Goal: Task Accomplishment & Management: Manage account settings

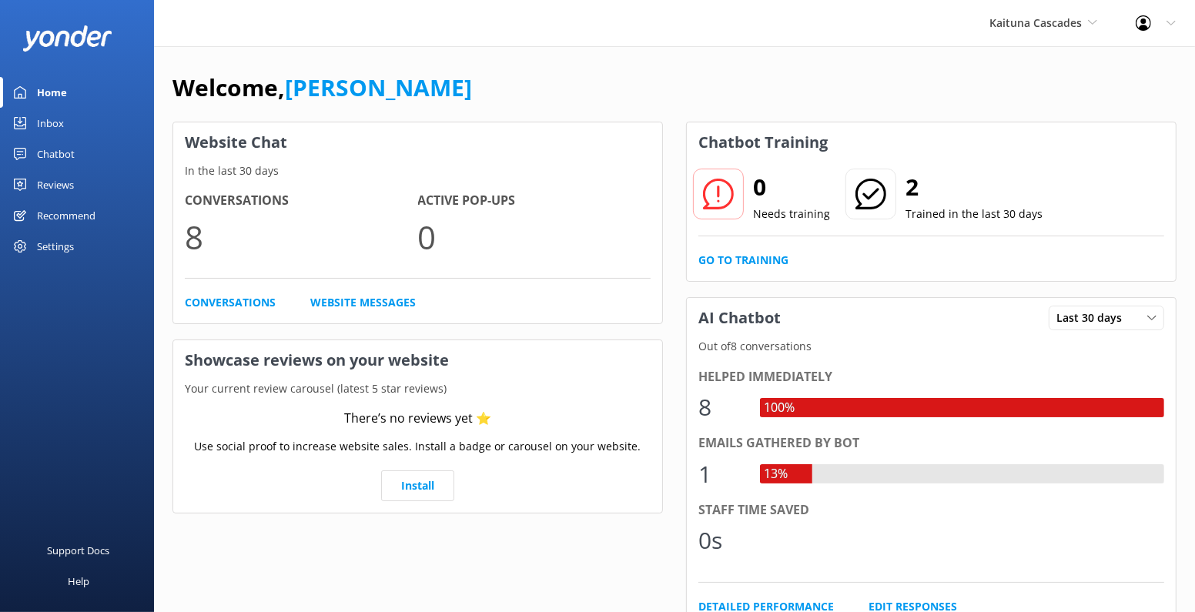
click at [69, 154] on div "Chatbot" at bounding box center [56, 154] width 38 height 31
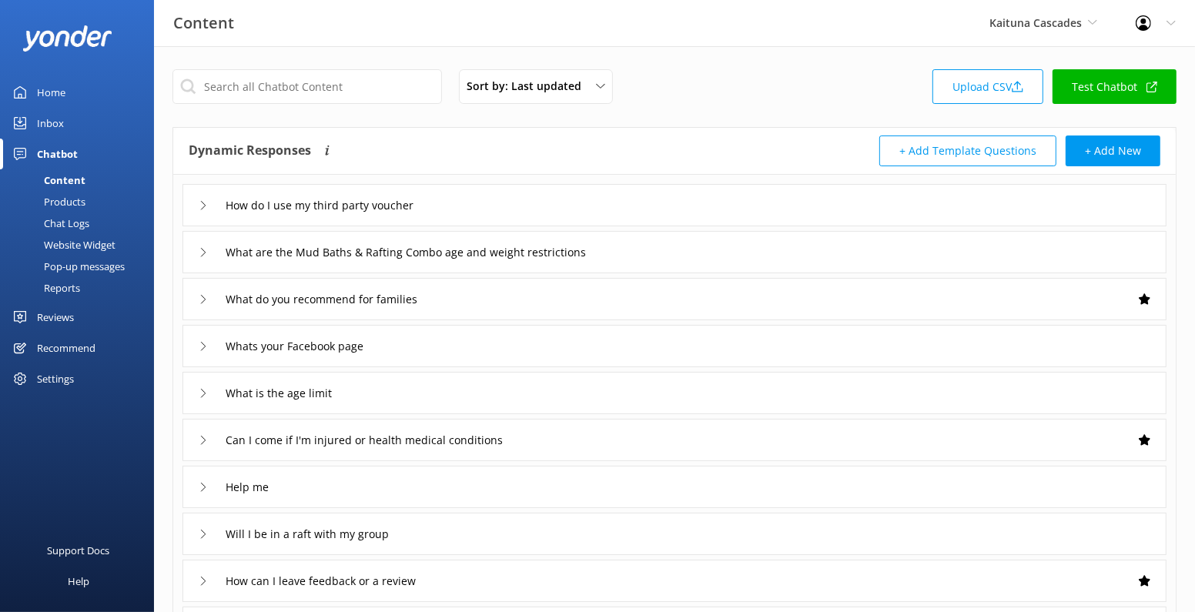
click at [89, 242] on div "Website Widget" at bounding box center [62, 245] width 106 height 22
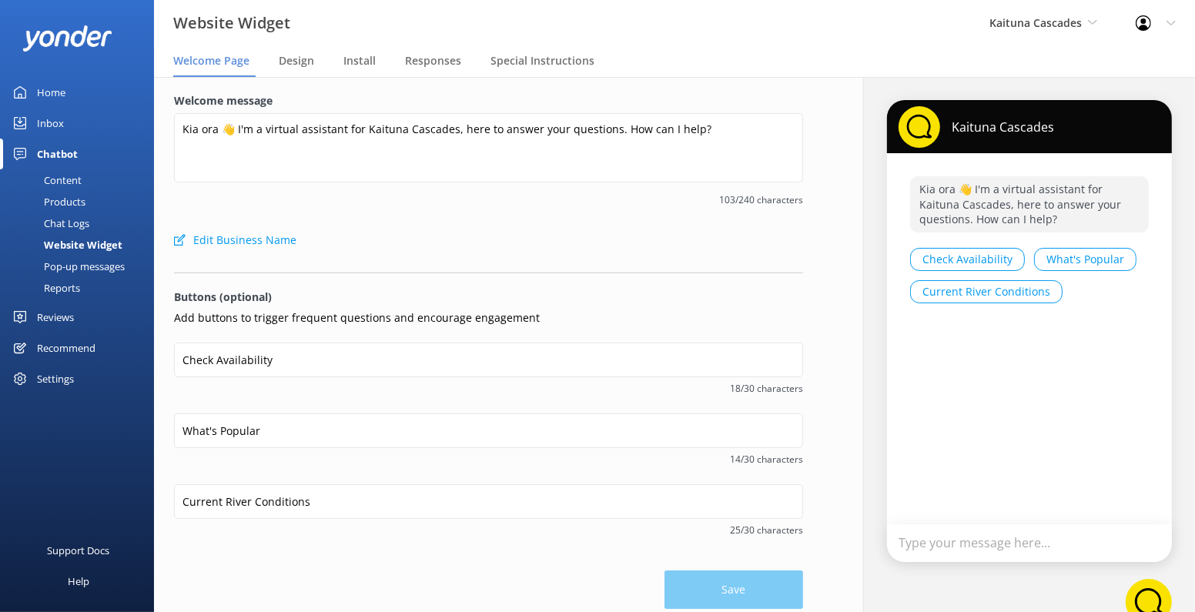
click at [341, 69] on nav "Welcome Page Design Install Responses Special Instructions" at bounding box center [674, 61] width 1041 height 31
click at [364, 59] on span "Install" at bounding box center [359, 60] width 32 height 15
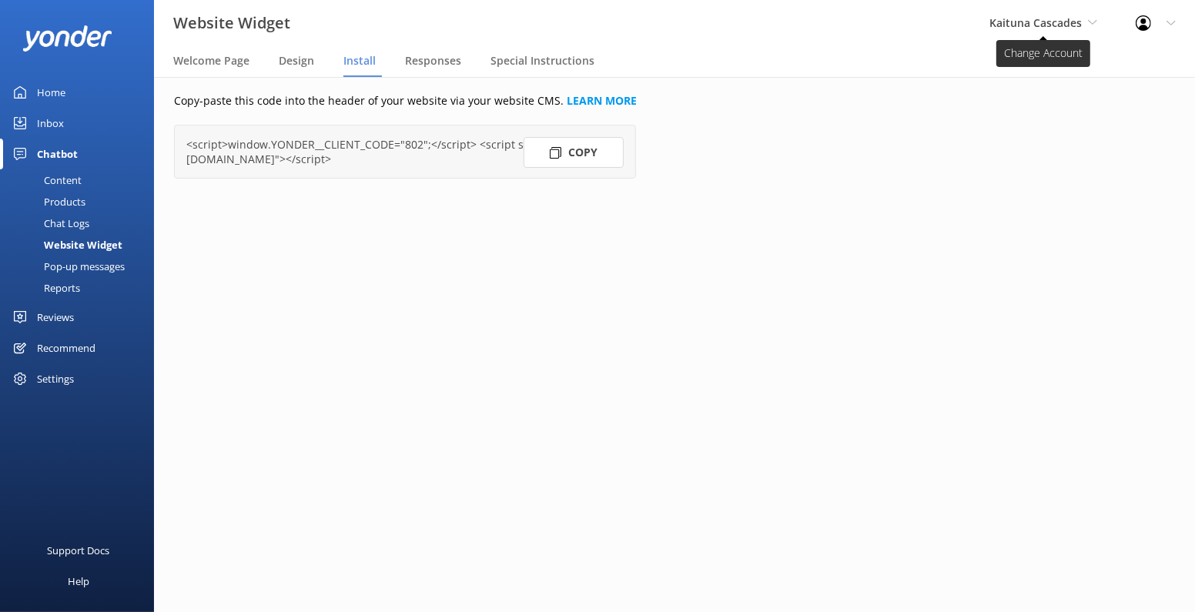
click at [1060, 19] on span "Kaituna Cascades" at bounding box center [1036, 22] width 92 height 15
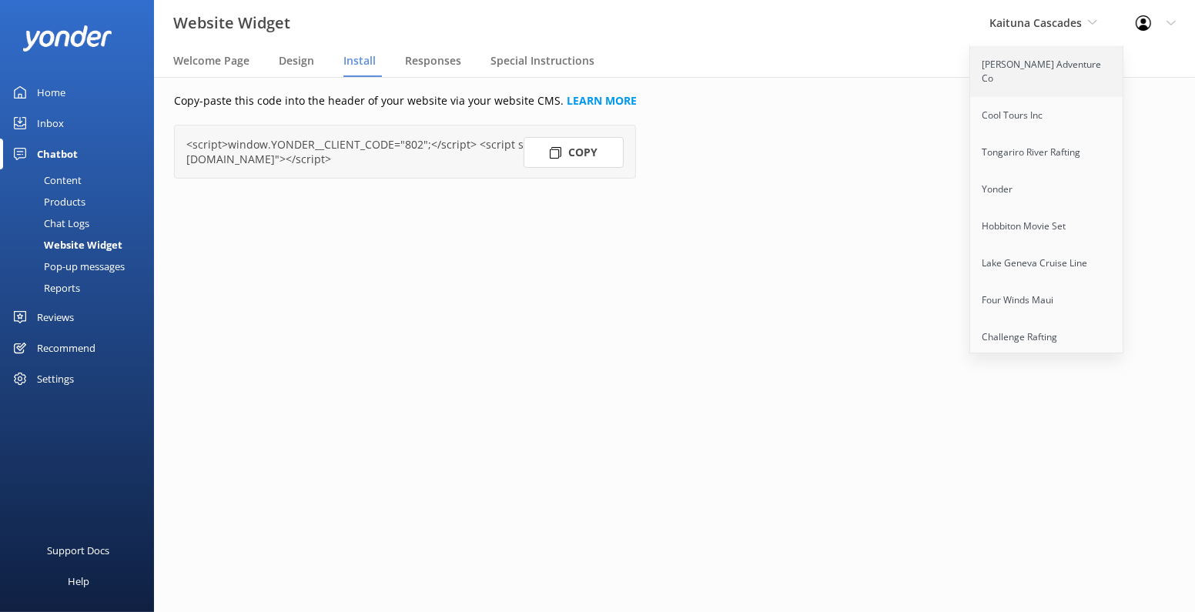
click at [1024, 70] on link "[PERSON_NAME] Adventure Co" at bounding box center [1047, 71] width 154 height 51
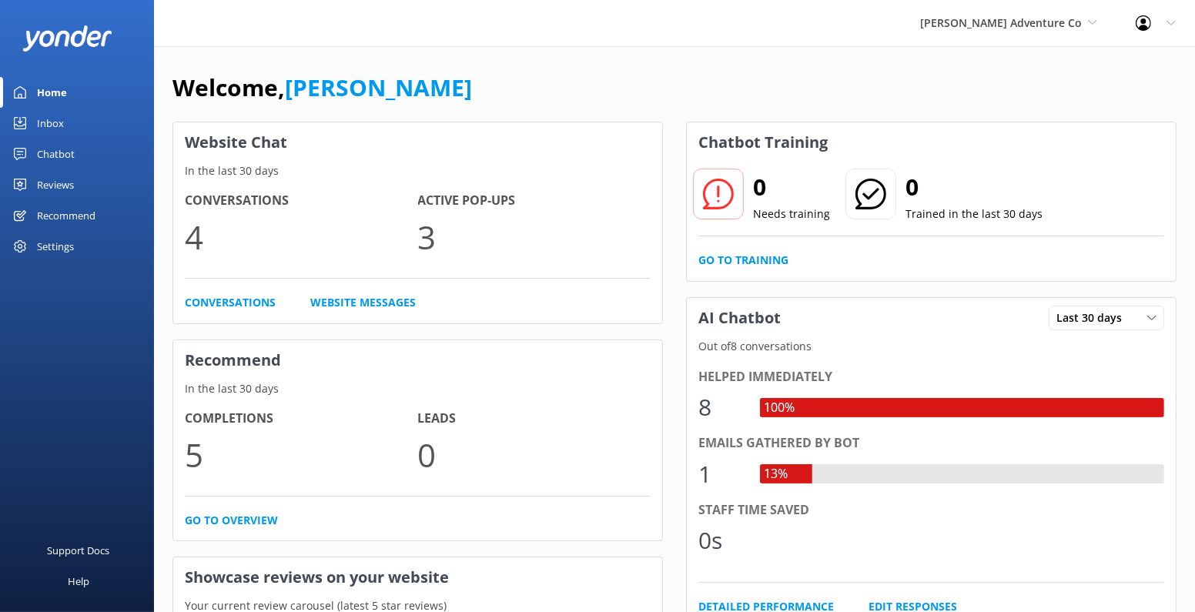
click at [61, 249] on div "Settings" at bounding box center [55, 246] width 37 height 31
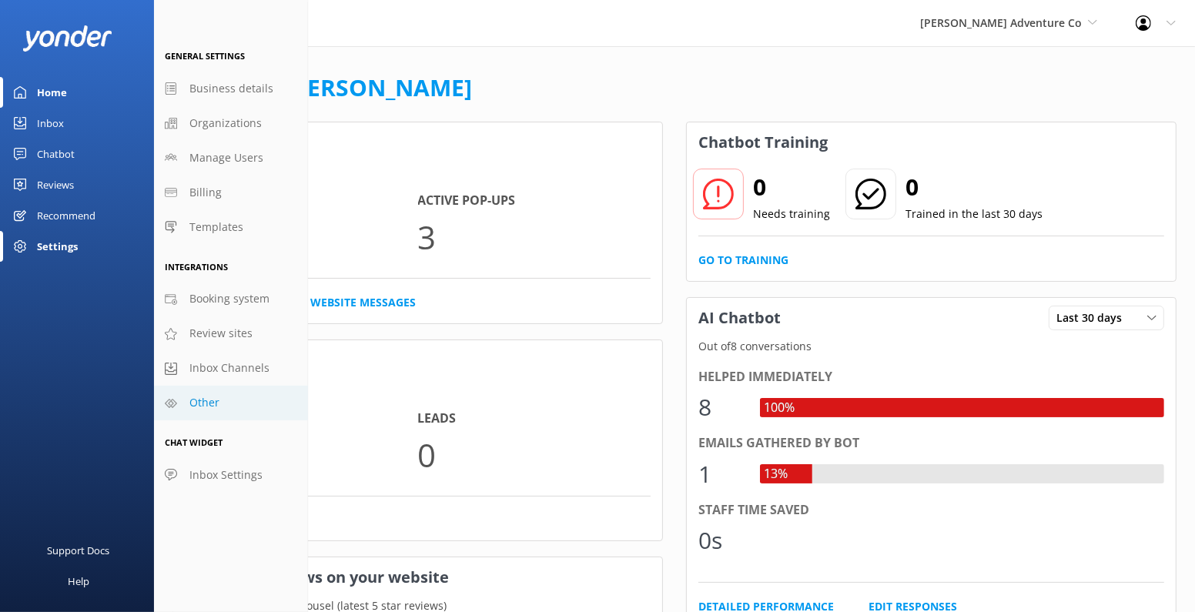
click at [215, 406] on span "Other" at bounding box center [204, 402] width 30 height 17
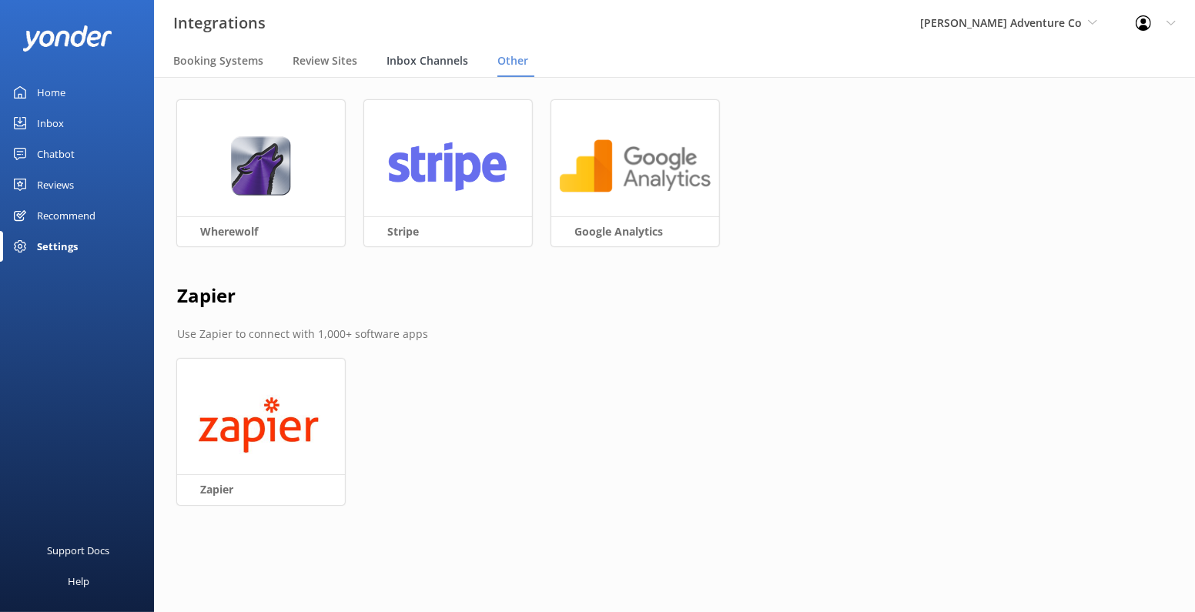
click at [414, 62] on span "Inbox Channels" at bounding box center [428, 60] width 82 height 15
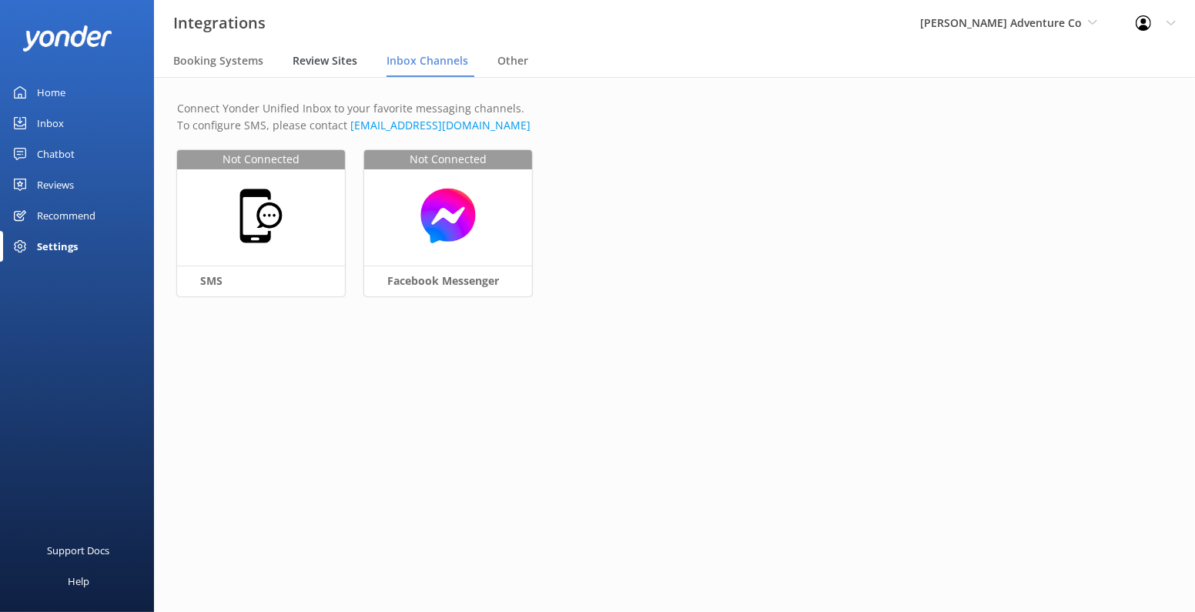
click at [335, 59] on span "Review Sites" at bounding box center [325, 60] width 65 height 15
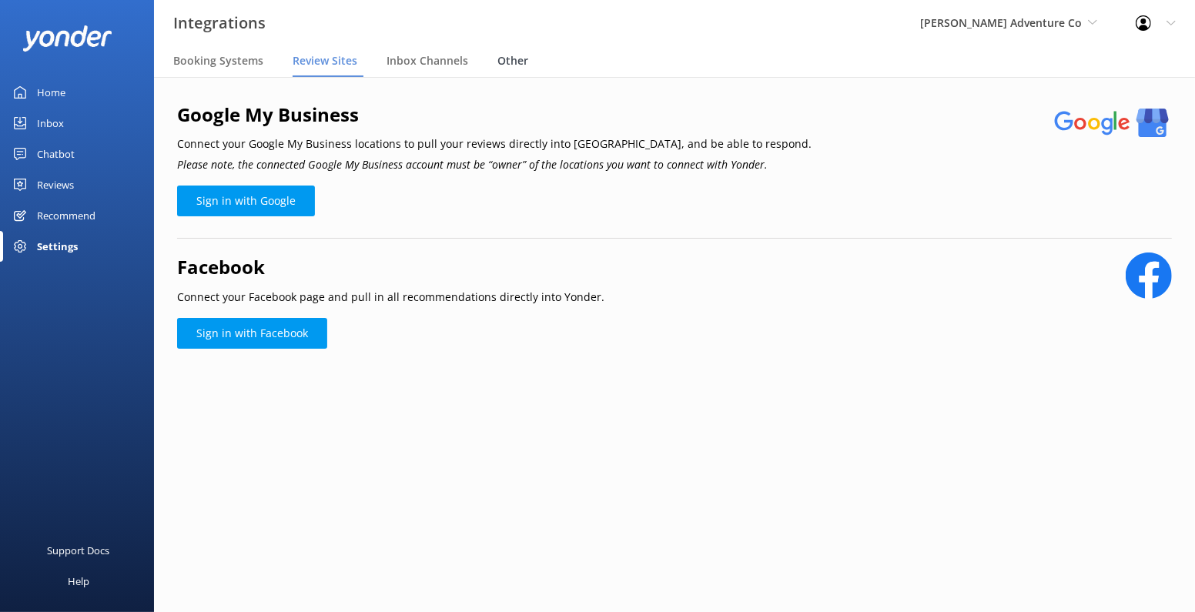
click at [516, 68] on span "Other" at bounding box center [513, 60] width 31 height 15
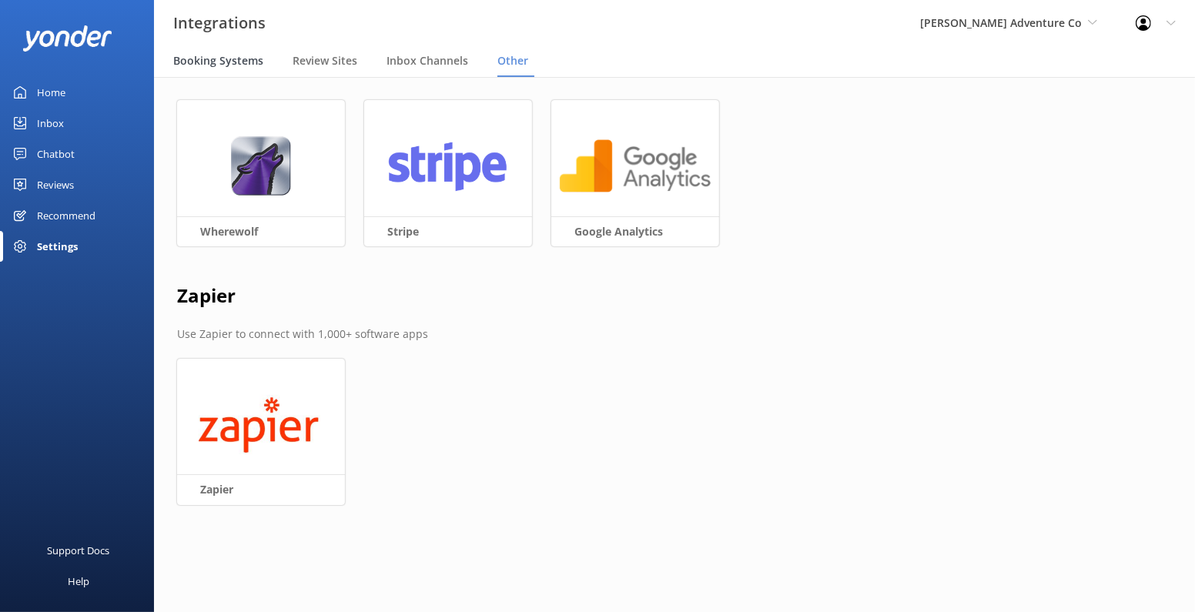
click at [213, 68] on span "Booking Systems" at bounding box center [218, 60] width 90 height 15
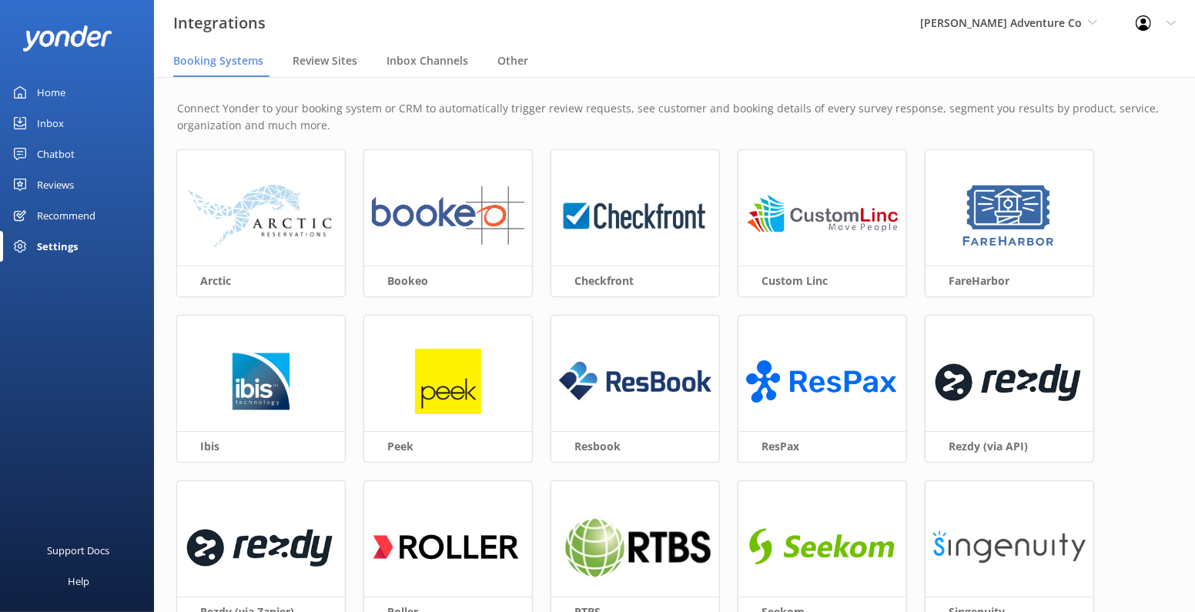
click at [60, 152] on div "Chatbot" at bounding box center [56, 154] width 38 height 31
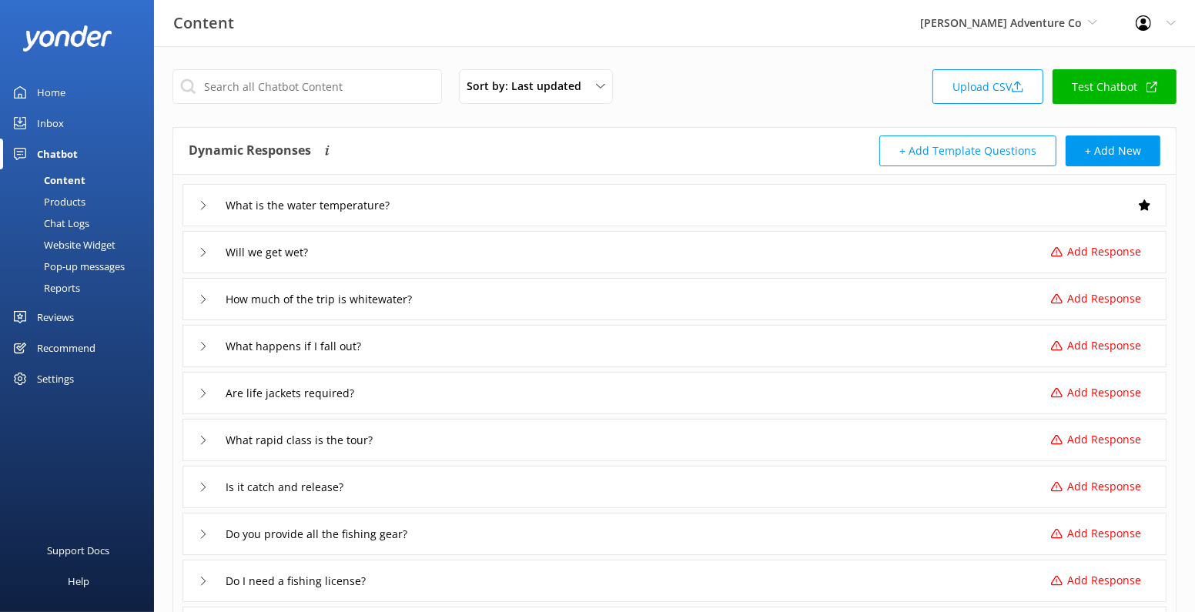
click at [69, 286] on div "Reports" at bounding box center [44, 288] width 71 height 22
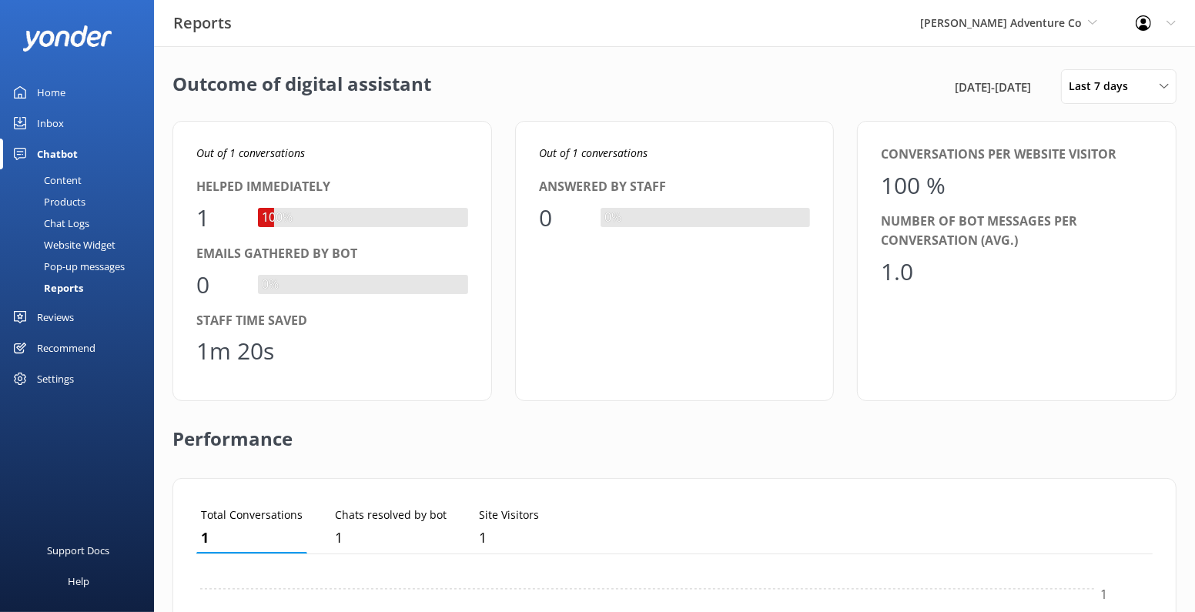
scroll to position [154, 957]
click at [95, 262] on div "Pop-up messages" at bounding box center [67, 267] width 116 height 22
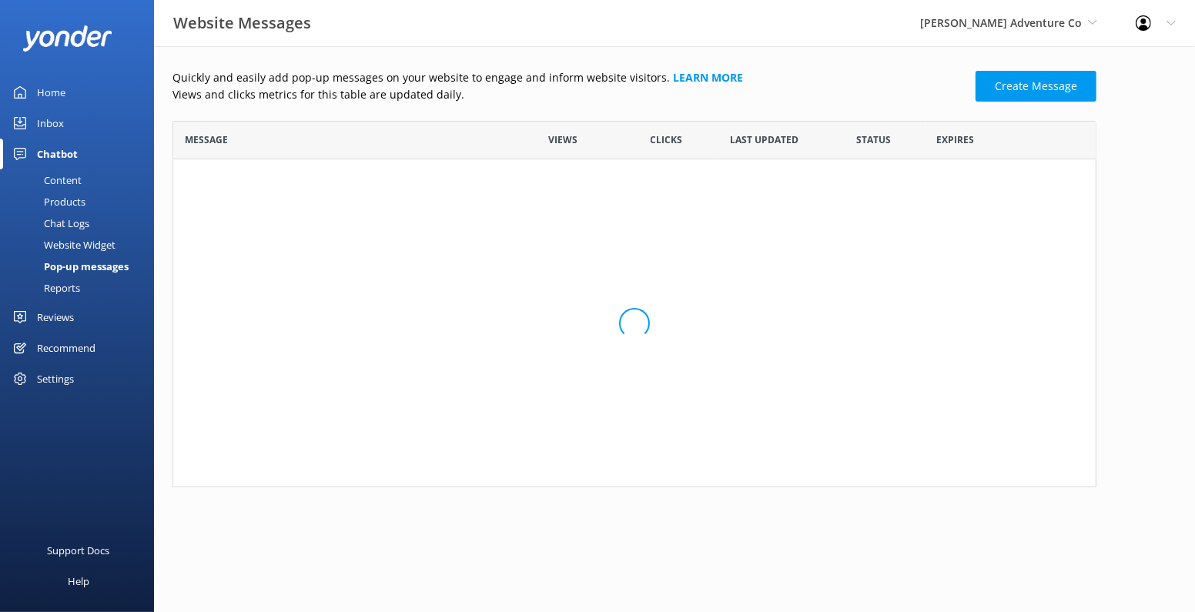
scroll to position [235, 924]
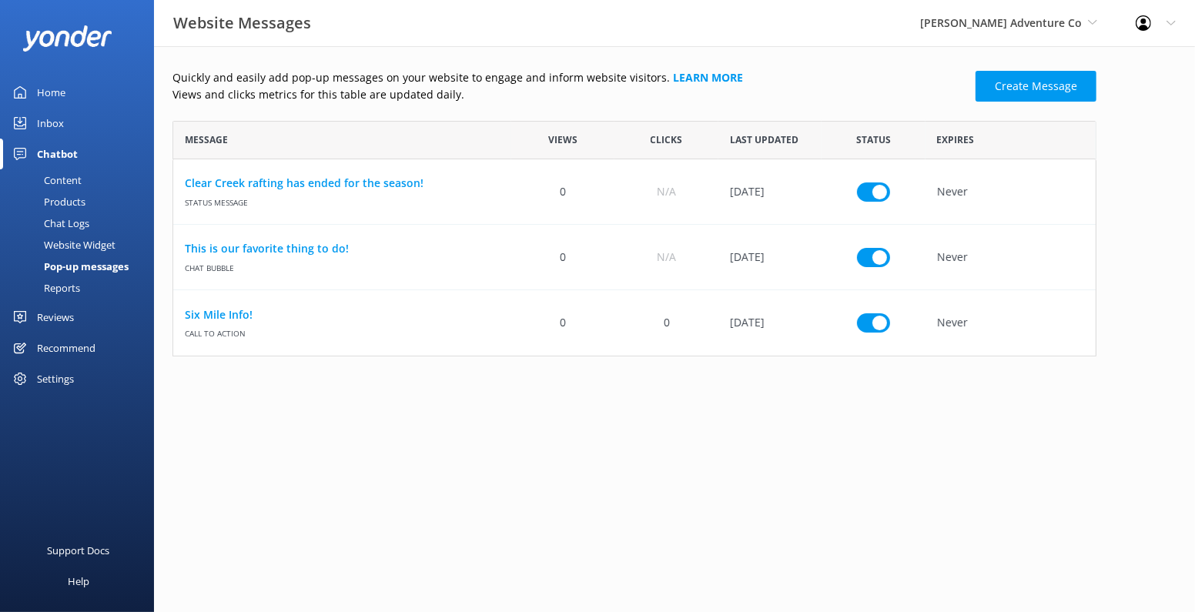
click at [92, 246] on div "Website Widget" at bounding box center [62, 245] width 106 height 22
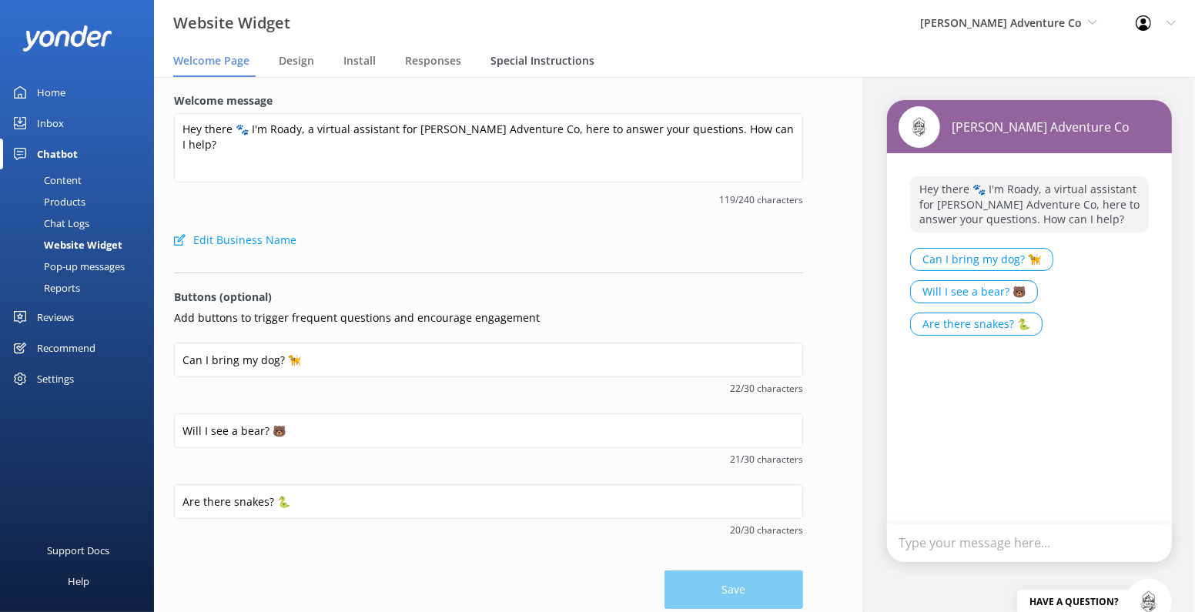
click at [517, 66] on span "Special Instructions" at bounding box center [543, 60] width 104 height 15
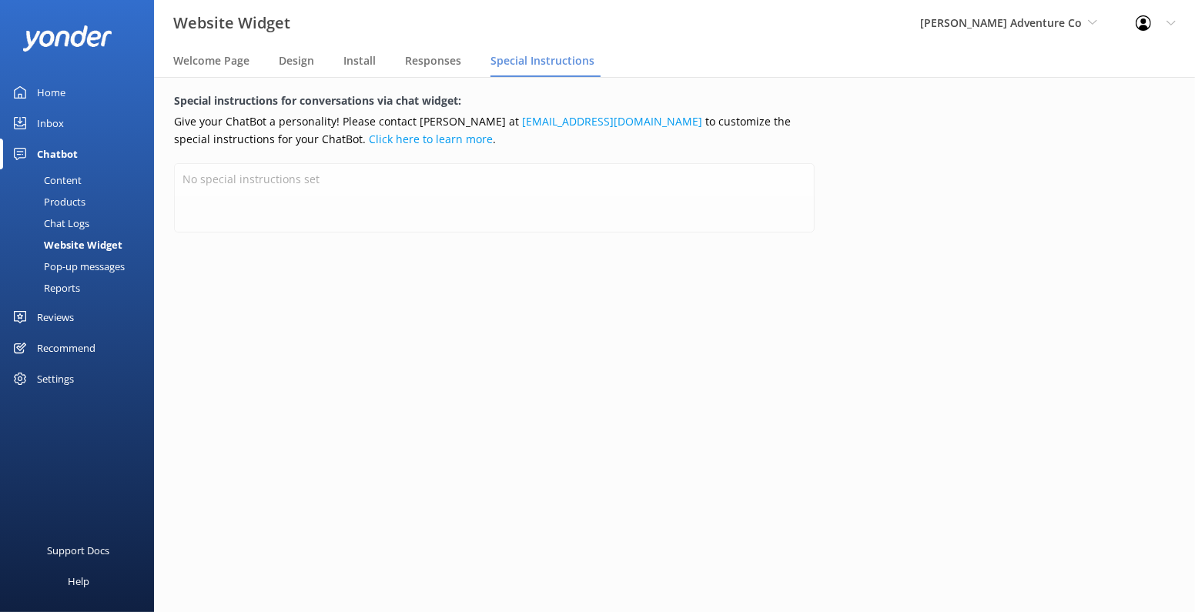
click at [65, 218] on div "Chat Logs" at bounding box center [49, 224] width 80 height 22
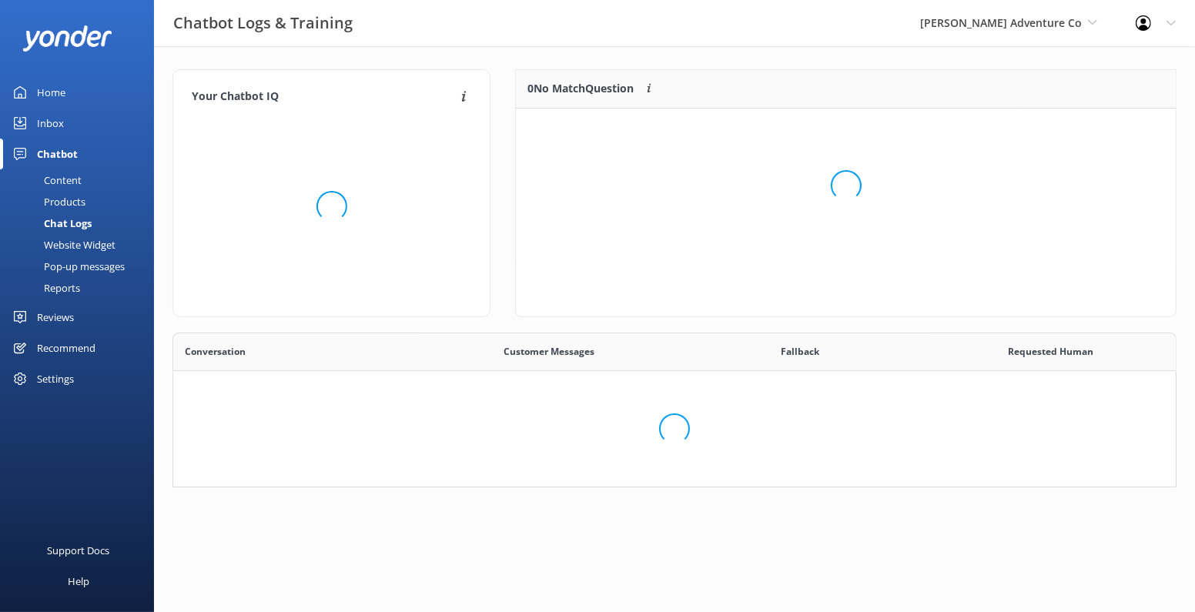
scroll to position [239, 1004]
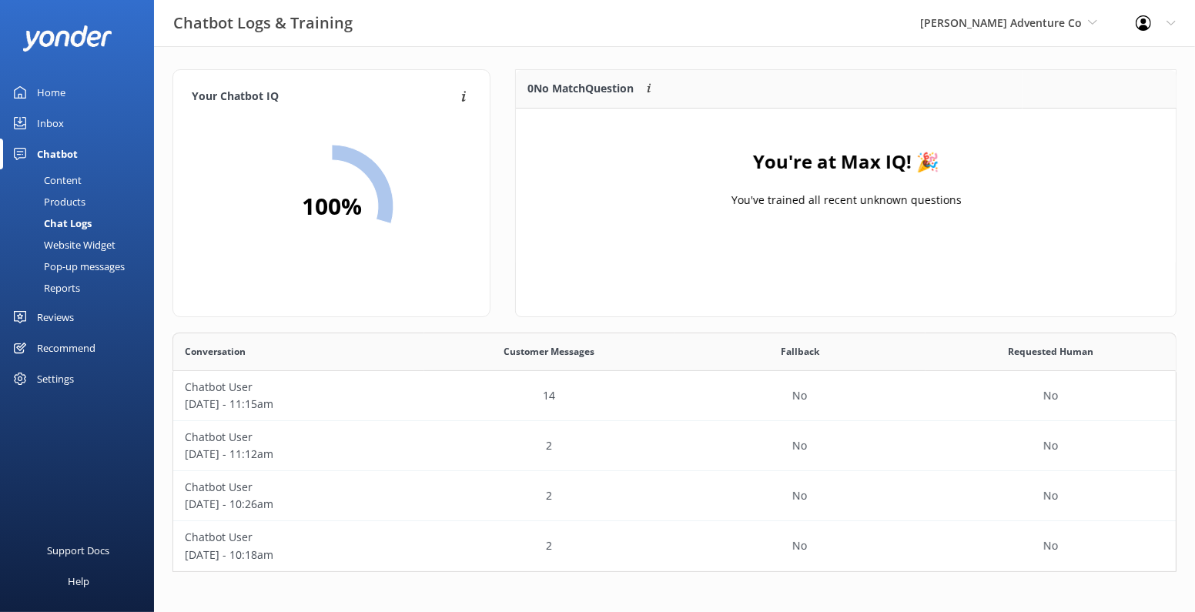
click at [63, 195] on div "Products" at bounding box center [47, 202] width 76 height 22
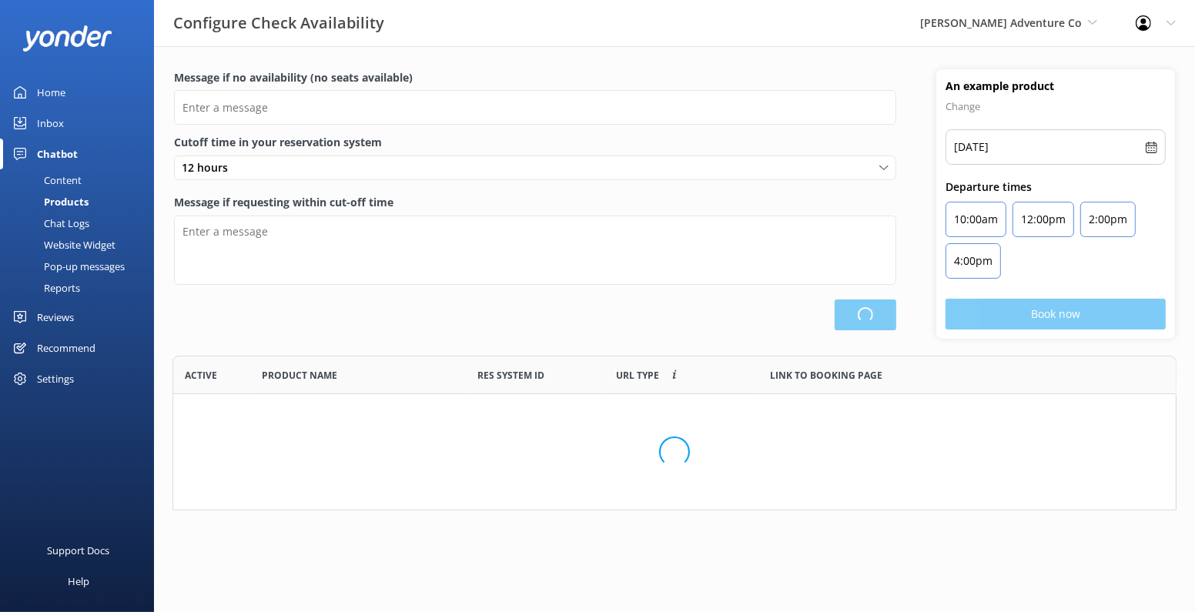
scroll to position [154, 1004]
type input "There are no seats available, please check an alternative day"
type textarea "Our online booking system closes {hours} prior to departure. Please contact us …"
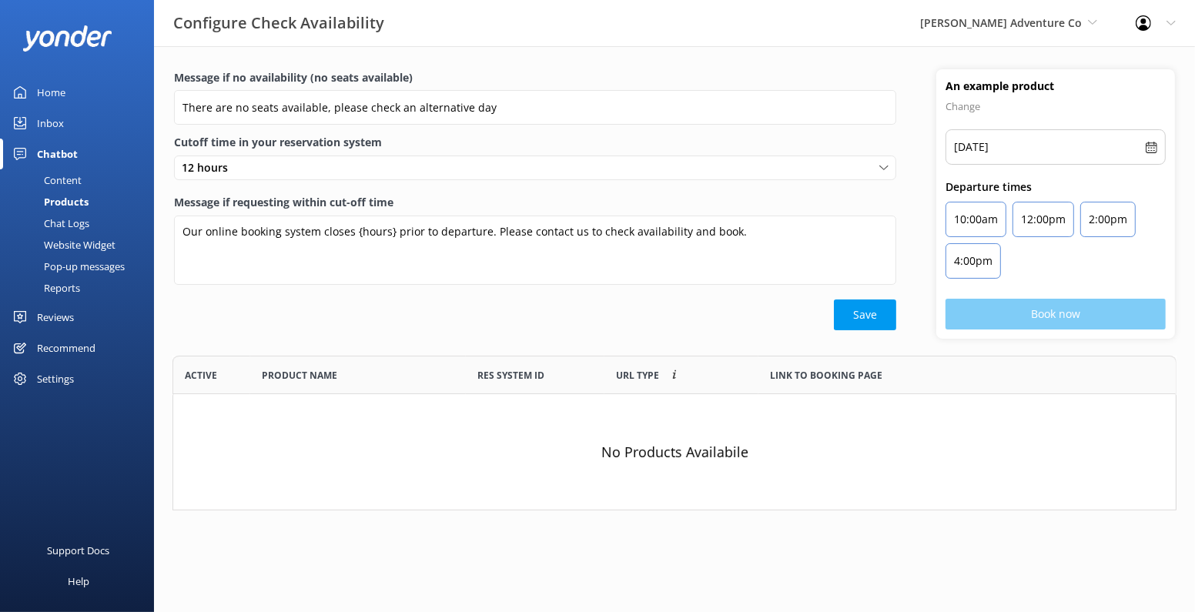
click at [72, 176] on div "Content" at bounding box center [45, 180] width 72 height 22
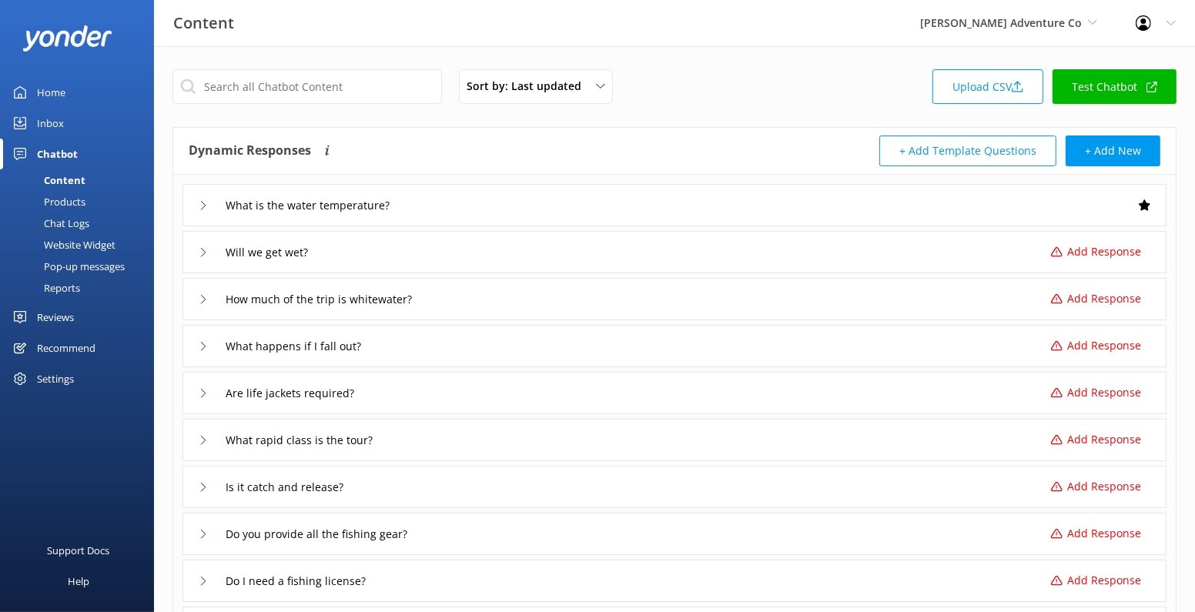
click at [72, 347] on div "Recommend" at bounding box center [66, 348] width 59 height 31
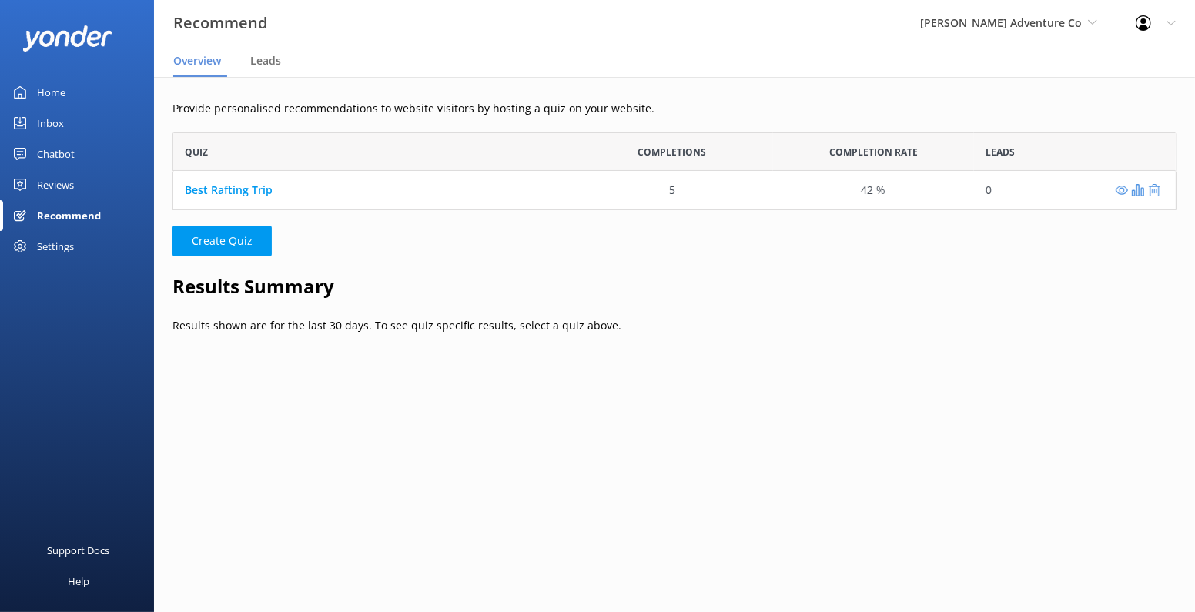
scroll to position [77, 1004]
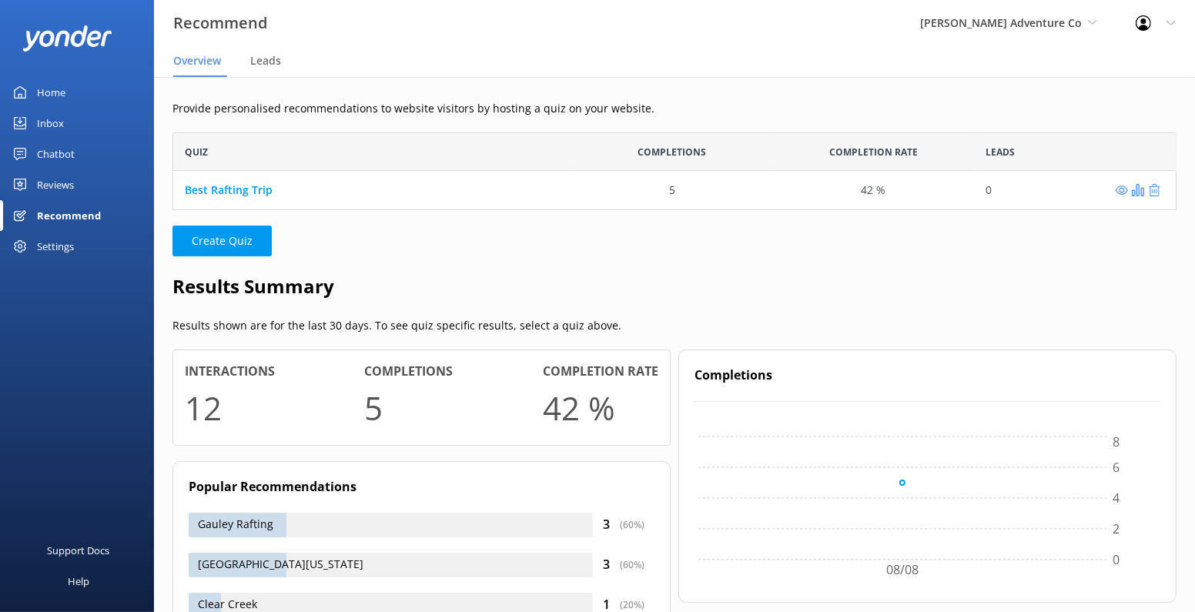
click at [63, 183] on div "Reviews" at bounding box center [55, 184] width 37 height 31
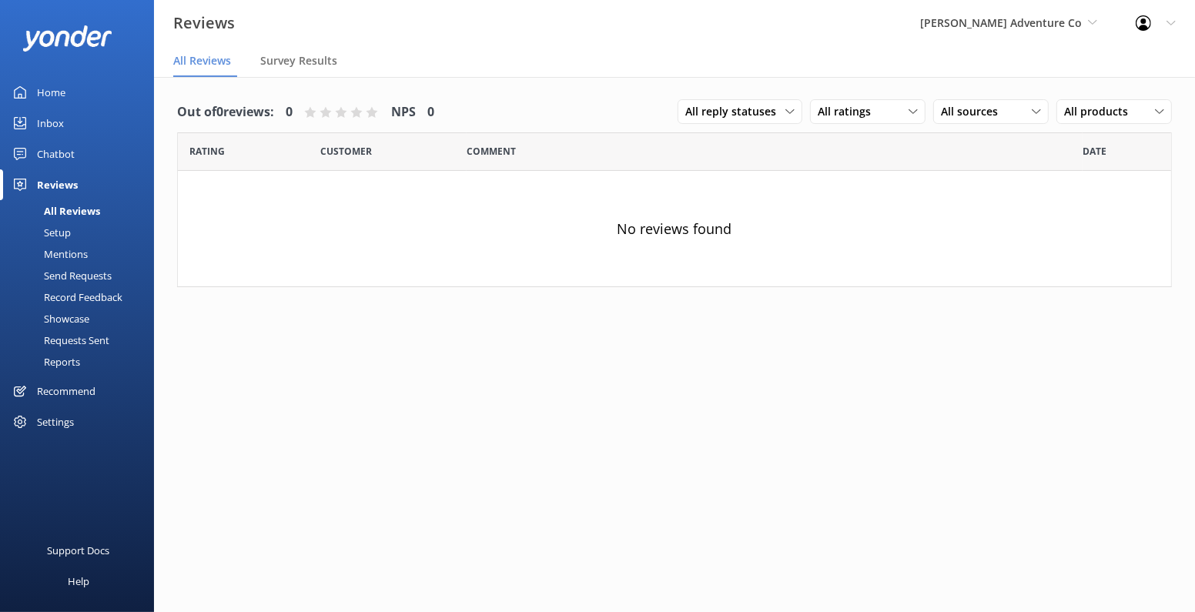
click at [56, 92] on div "Home" at bounding box center [51, 92] width 28 height 31
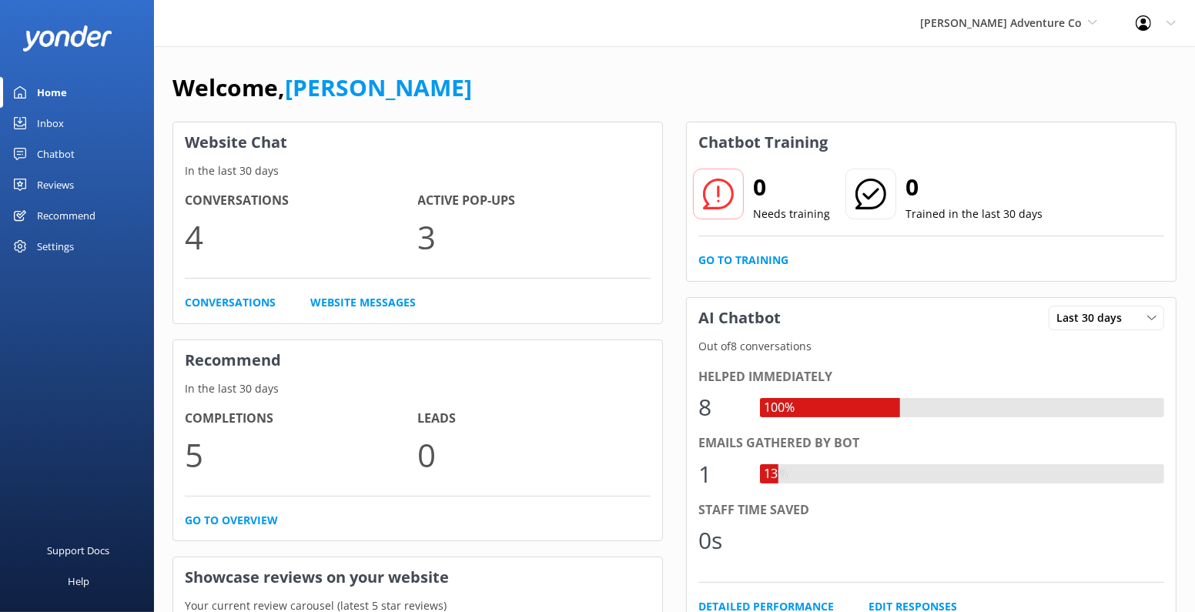
click at [55, 126] on div "Inbox" at bounding box center [50, 123] width 27 height 31
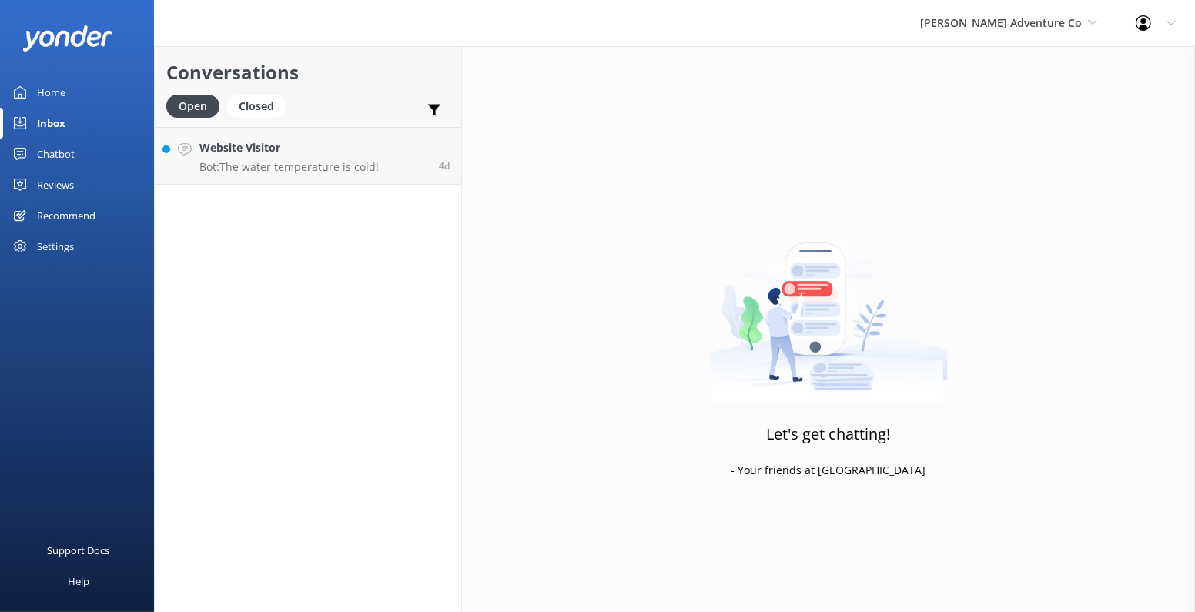
click at [65, 155] on div "Chatbot" at bounding box center [56, 154] width 38 height 31
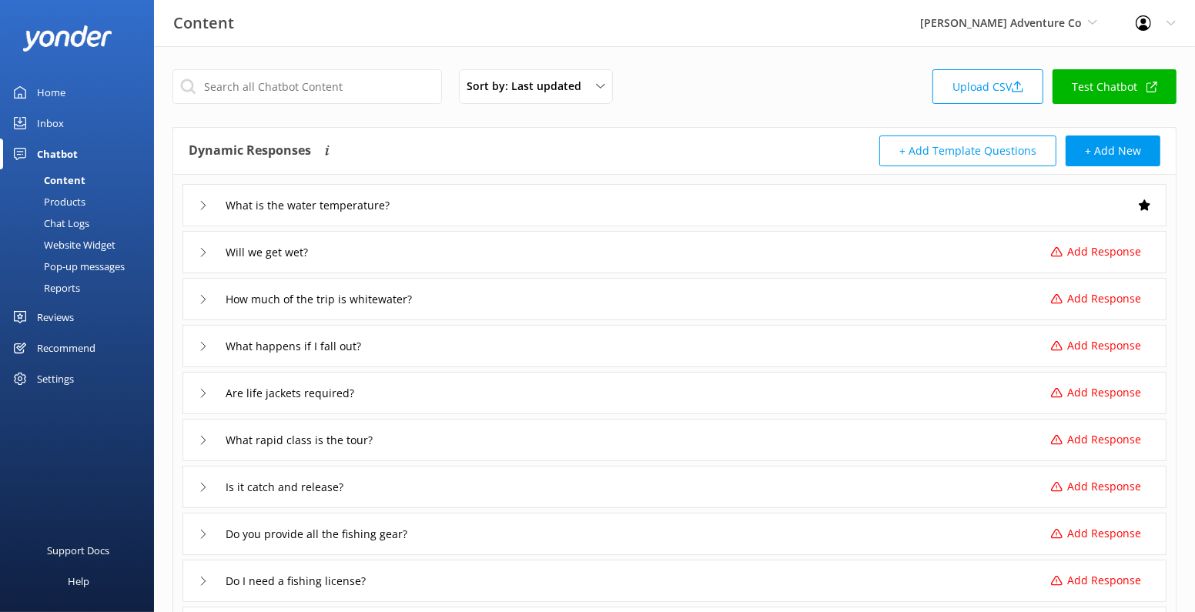
click at [63, 316] on div "Reviews" at bounding box center [55, 317] width 37 height 31
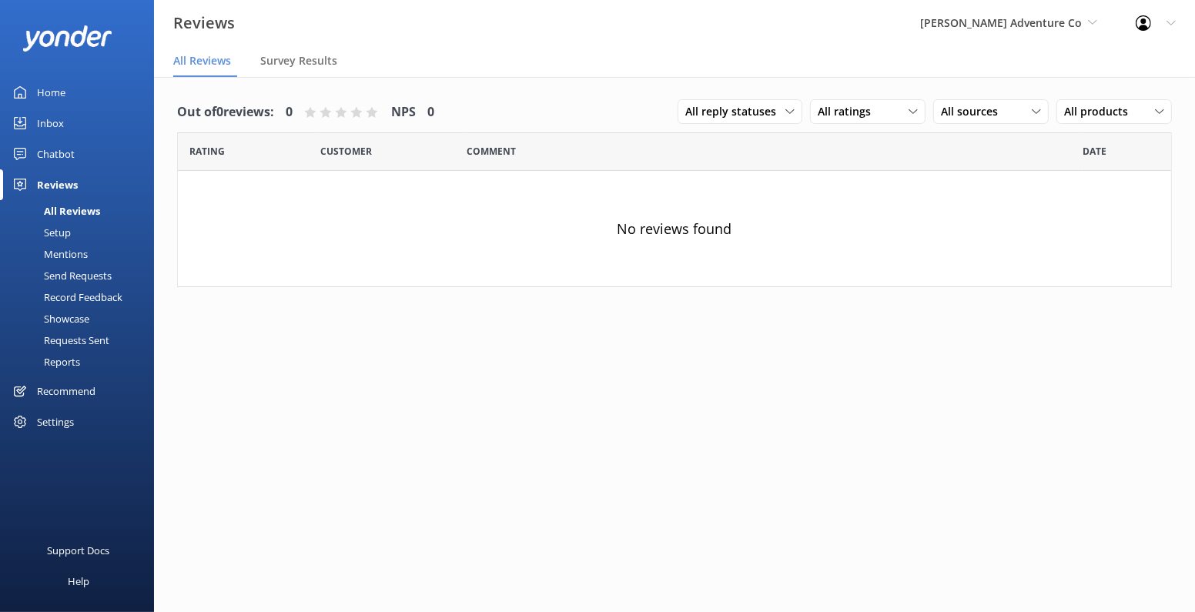
click at [60, 422] on div "Settings" at bounding box center [55, 422] width 37 height 31
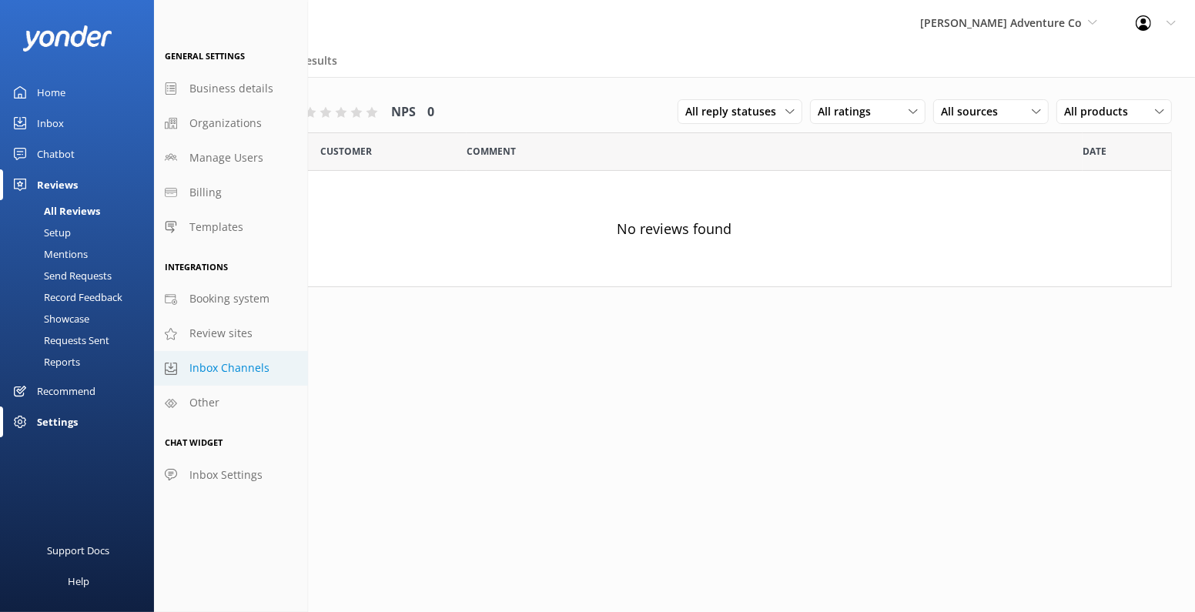
click at [250, 370] on span "Inbox Channels" at bounding box center [229, 368] width 80 height 17
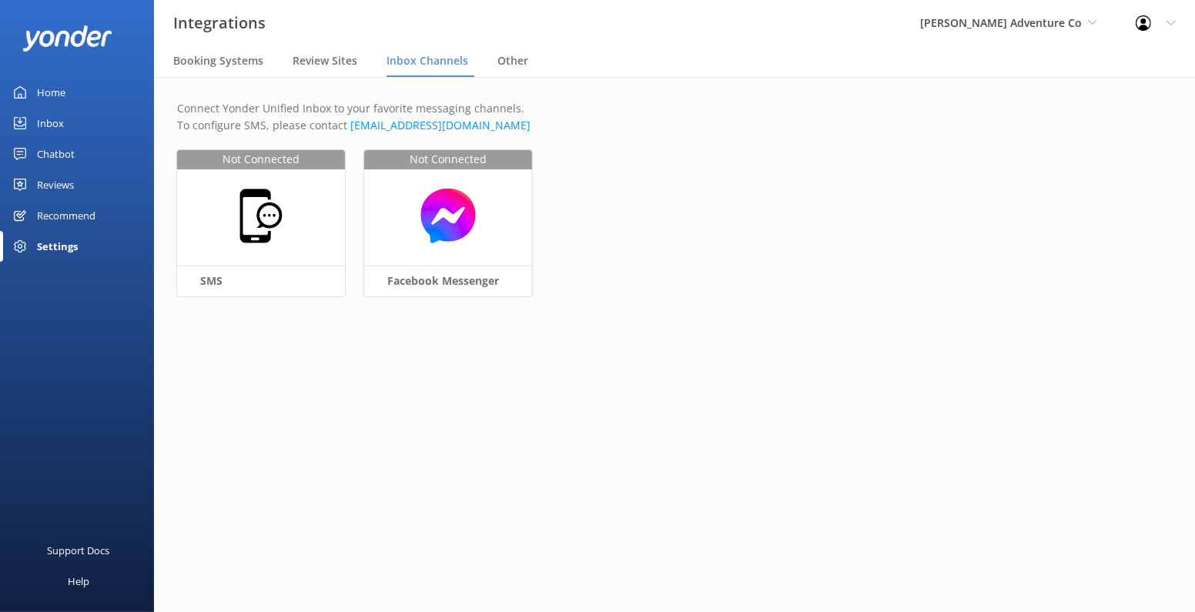
click at [86, 245] on div "Settings" at bounding box center [77, 246] width 154 height 31
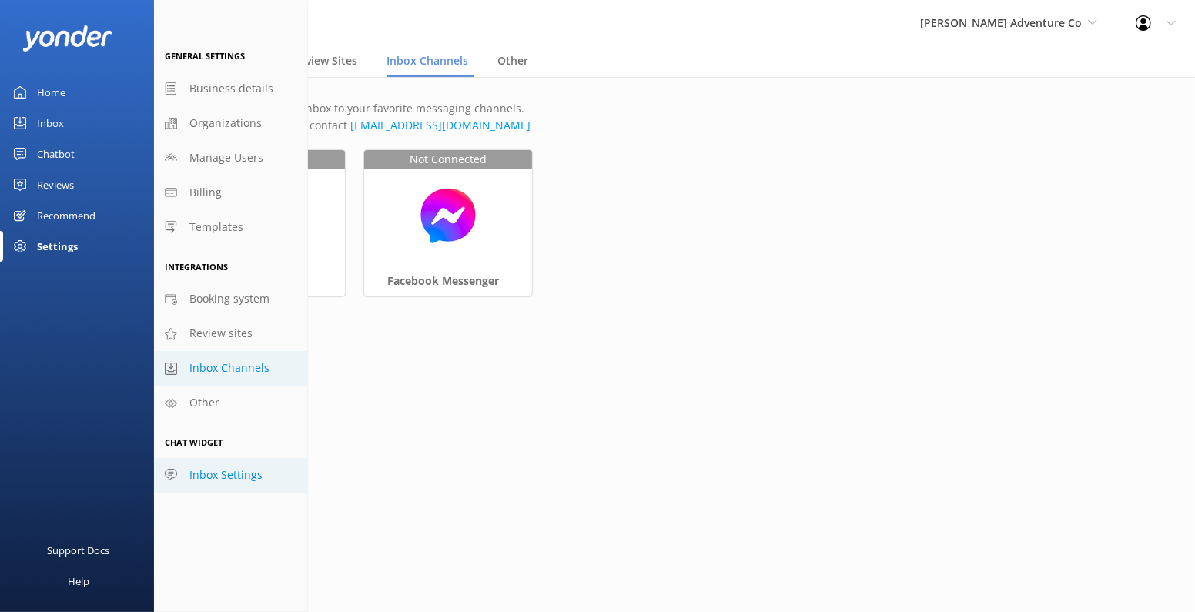
click at [244, 473] on span "Inbox Settings" at bounding box center [225, 475] width 73 height 17
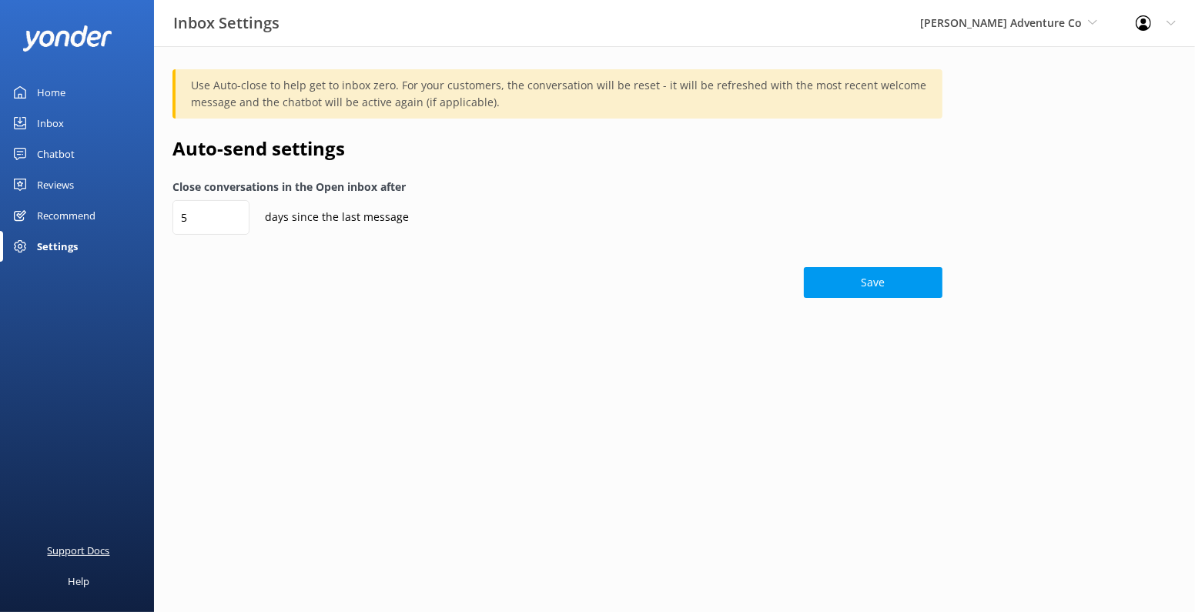
click at [81, 548] on div "Support Docs" at bounding box center [79, 550] width 62 height 31
click at [1099, 72] on link "Profile Settings" at bounding box center [1119, 65] width 154 height 39
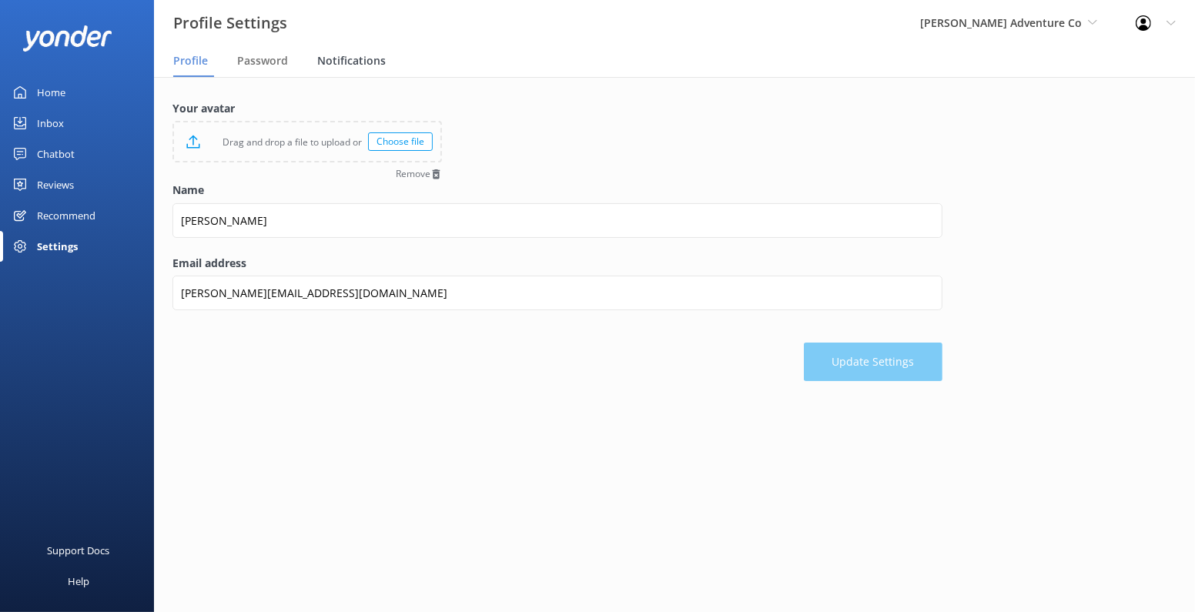
click at [351, 65] on span "Notifications" at bounding box center [351, 60] width 69 height 15
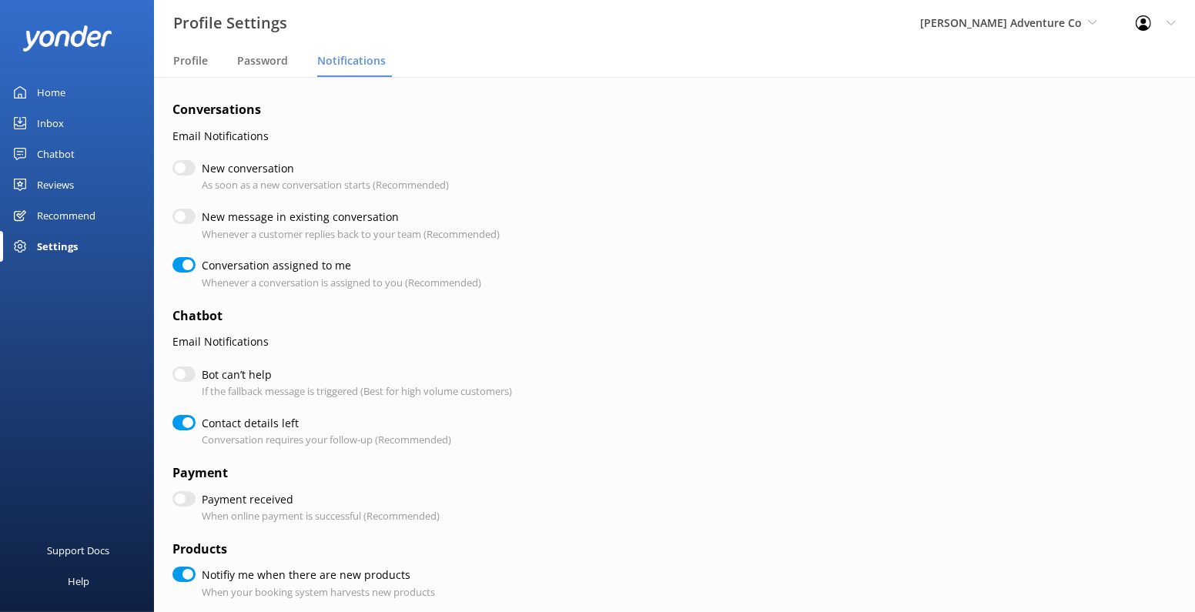
checkbox input "true"
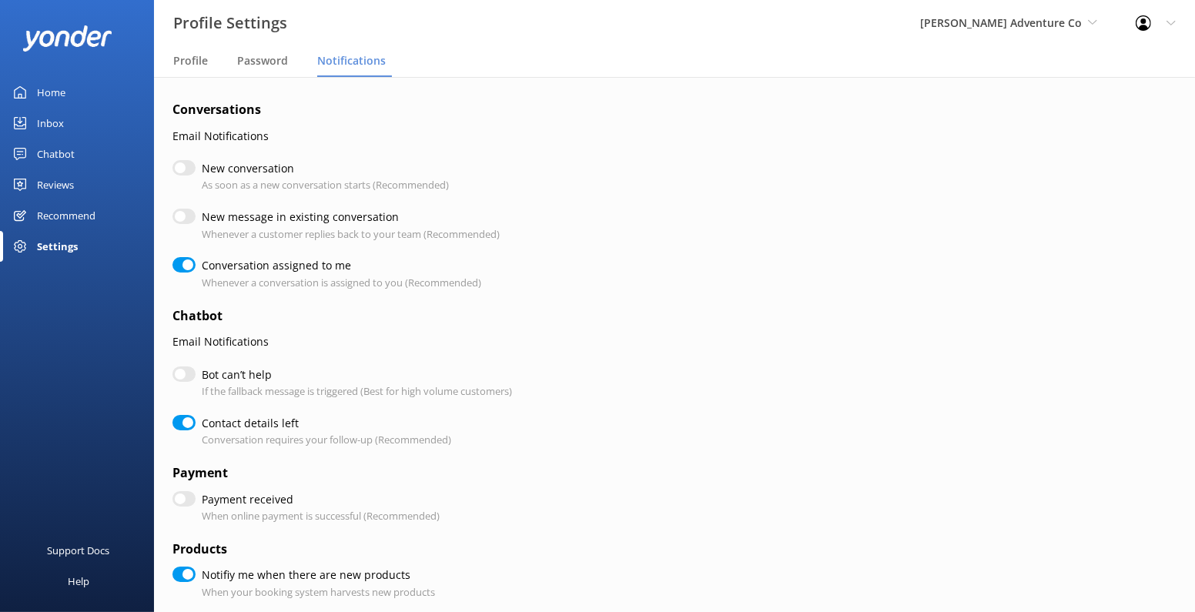
checkbox input "true"
click at [71, 83] on link "Home" at bounding box center [77, 92] width 154 height 31
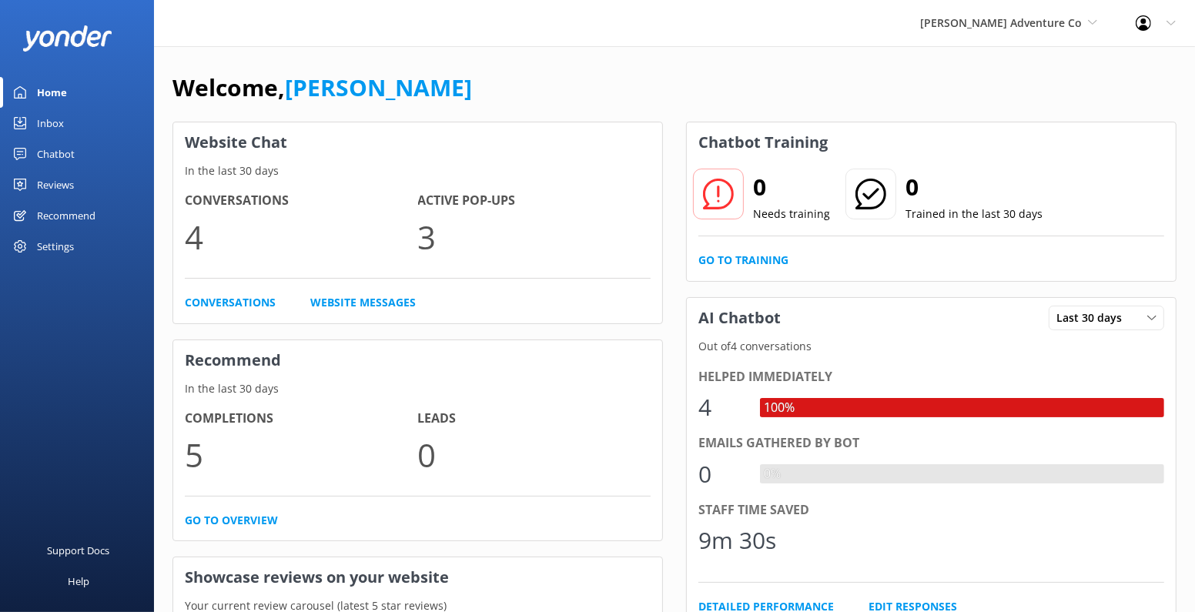
click at [1161, 25] on div "Profile Settings Logout" at bounding box center [1156, 23] width 79 height 46
click at [1108, 63] on link "Profile Settings" at bounding box center [1119, 65] width 154 height 39
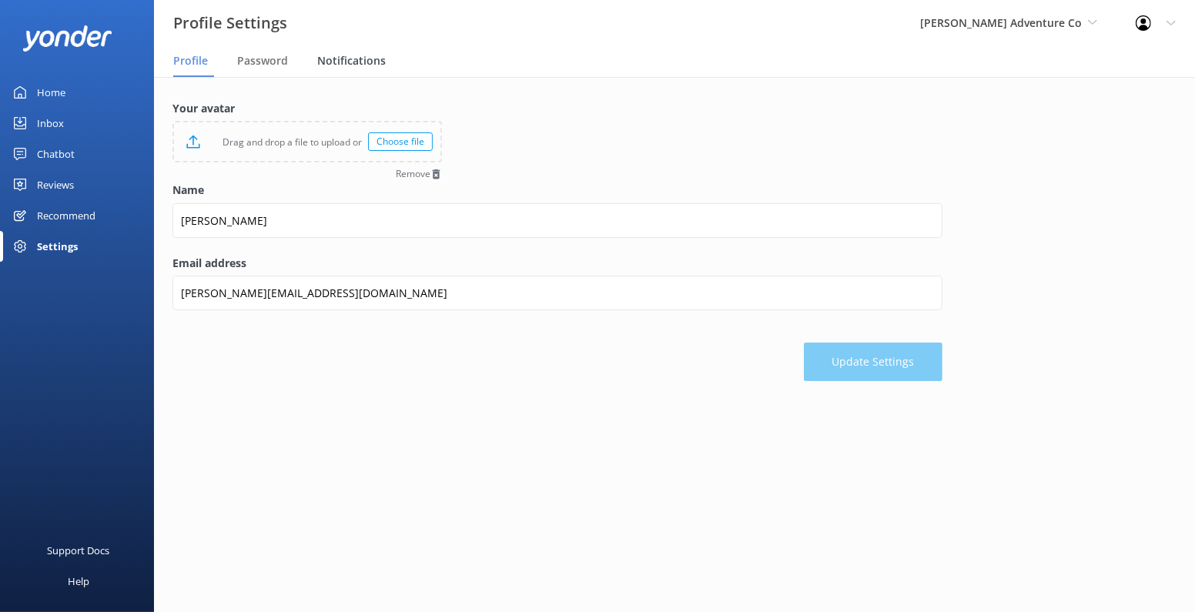
click at [370, 62] on span "Notifications" at bounding box center [351, 60] width 69 height 15
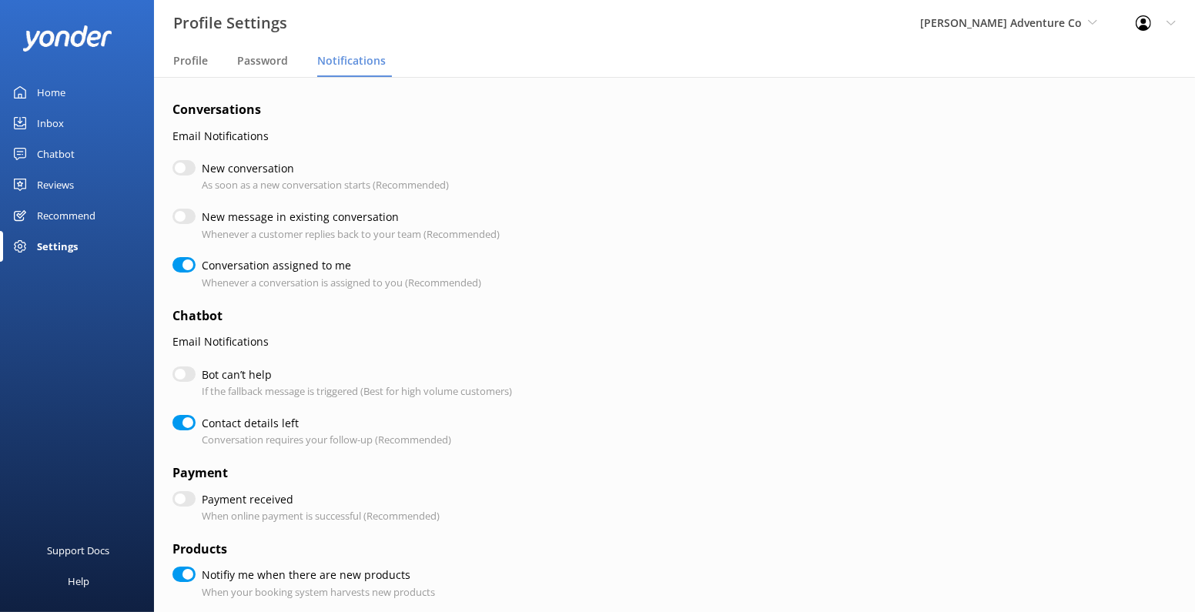
checkbox input "true"
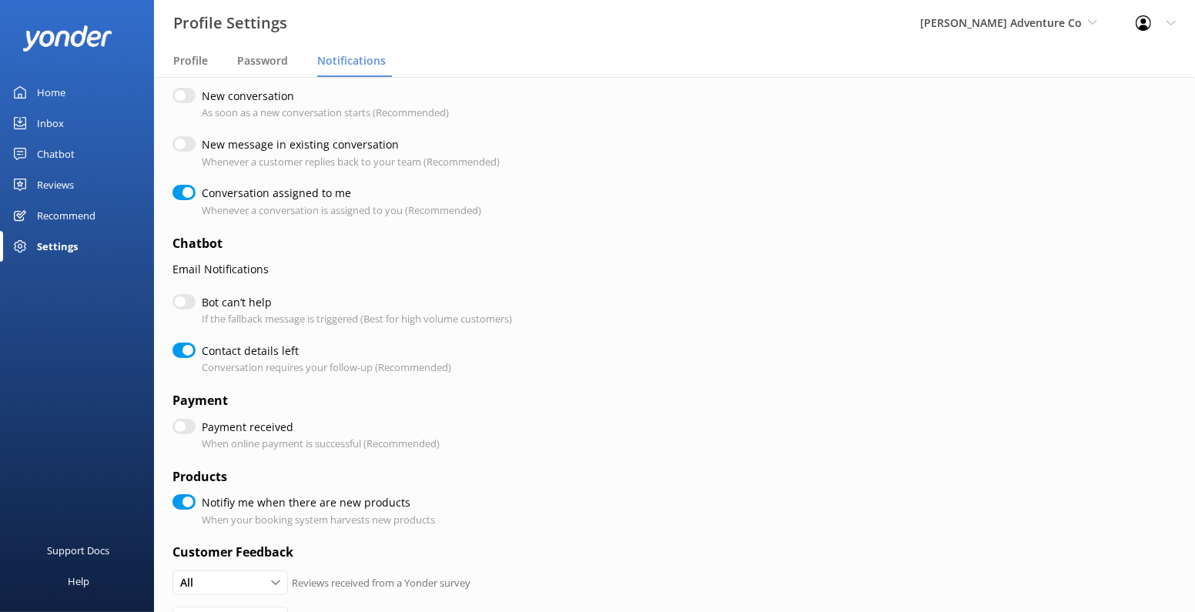
scroll to position [81, 0]
